Goal: Task Accomplishment & Management: Use online tool/utility

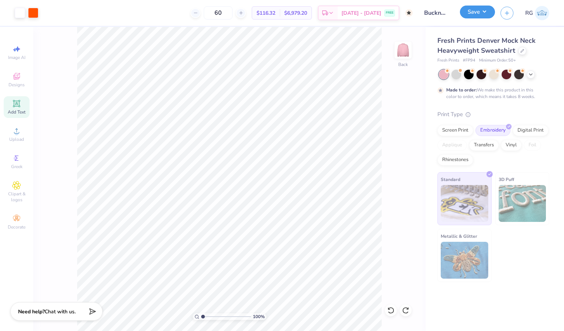
click at [481, 14] on button "Save" at bounding box center [477, 12] width 35 height 13
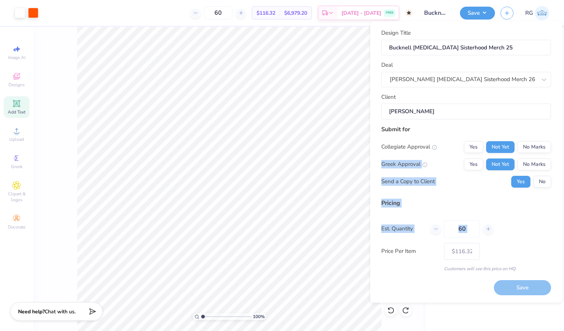
drag, startPoint x: 506, startPoint y: 217, endPoint x: 528, endPoint y: 113, distance: 107.1
click at [528, 113] on div "Design Title Bucknell [MEDICAL_DATA] Sisterhood Merch 25 Deal [PERSON_NAME] [ME…" at bounding box center [466, 151] width 170 height 244
click at [510, 244] on div "Price Per Item $116.32" at bounding box center [466, 251] width 170 height 17
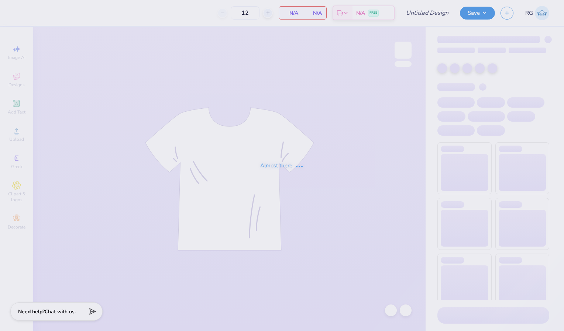
type input "ADPi Philanthropy Week 24"
type input "400"
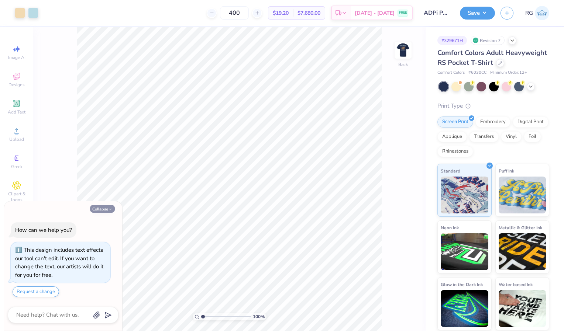
click at [102, 207] on button "Collapse" at bounding box center [102, 209] width 25 height 8
type textarea "x"
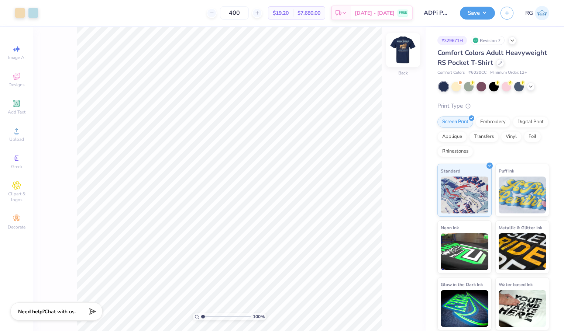
click at [407, 56] on img at bounding box center [403, 50] width 30 height 30
click at [405, 48] on img at bounding box center [403, 50] width 30 height 30
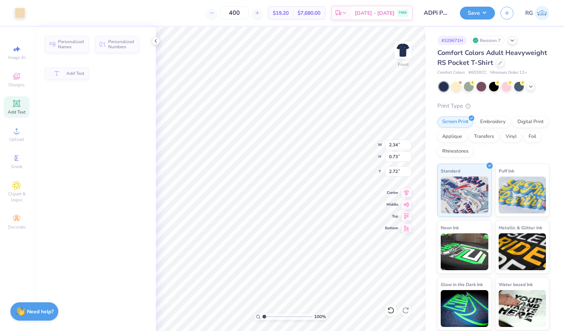
type textarea "2025"
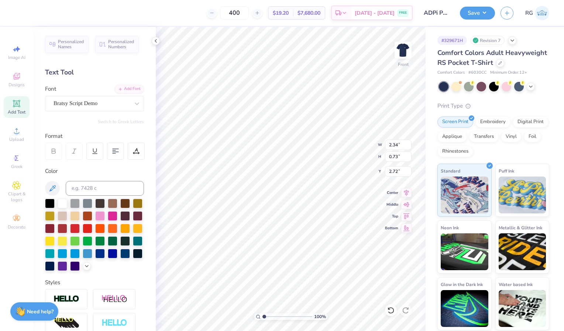
scroll to position [6, 1]
click at [477, 11] on button "Save" at bounding box center [477, 12] width 35 height 13
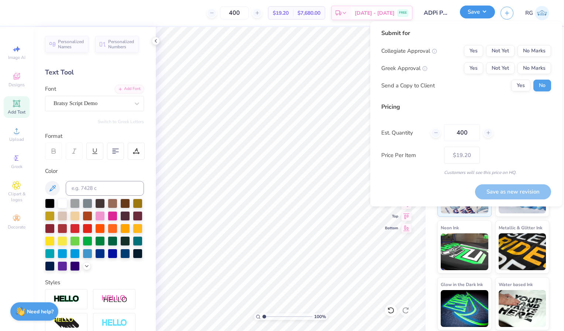
type input "2.27"
click at [471, 49] on button "Yes" at bounding box center [473, 51] width 19 height 12
click at [472, 62] on div "Collegiate Approval Yes Not Yet No Marks Greek Approval Yes Not Yet No Marks Se…" at bounding box center [466, 68] width 170 height 46
click at [473, 65] on button "Yes" at bounding box center [473, 68] width 19 height 12
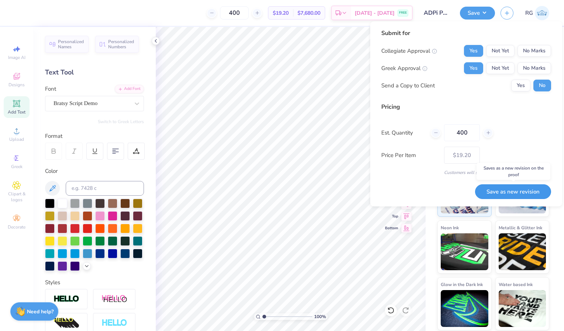
click at [500, 195] on button "Save as new revision" at bounding box center [513, 192] width 76 height 15
type input "$19.20"
